Goal: Information Seeking & Learning: Learn about a topic

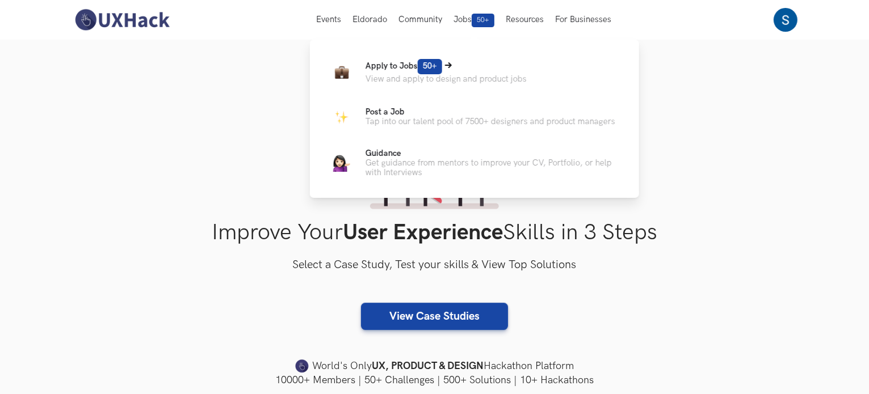
click at [420, 81] on p "View and apply to design and product jobs" at bounding box center [445, 79] width 161 height 10
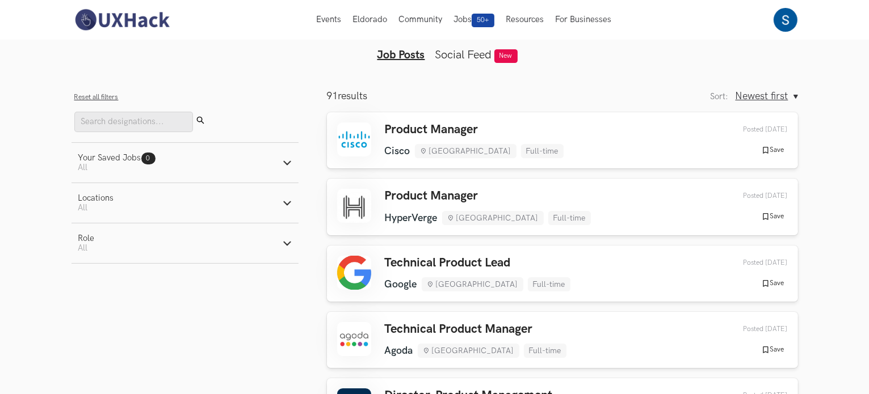
scroll to position [18, 0]
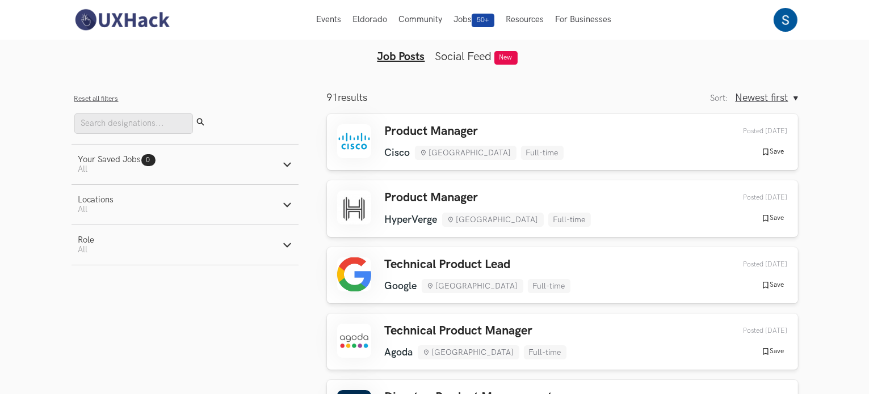
click at [290, 250] on icon "button" at bounding box center [287, 245] width 9 height 9
click at [102, 304] on label "Design" at bounding box center [99, 304] width 42 height 12
click at [89, 304] on input "Design" at bounding box center [83, 304] width 11 height 11
radio input "true"
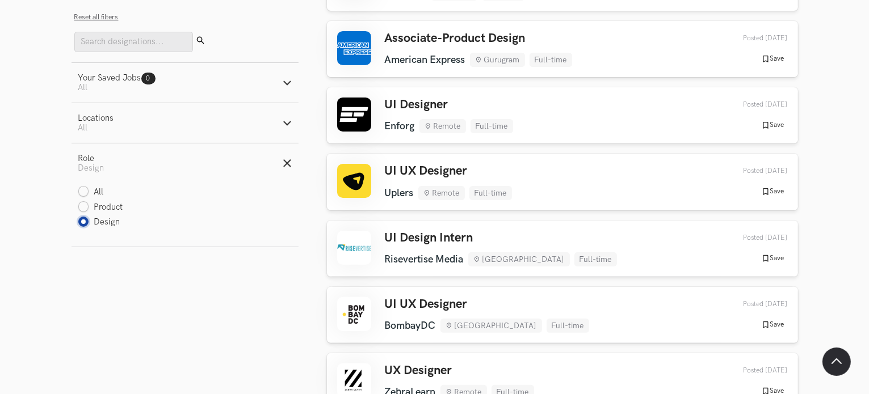
scroll to position [326, 0]
